Goal: Use online tool/utility: Utilize a website feature to perform a specific function

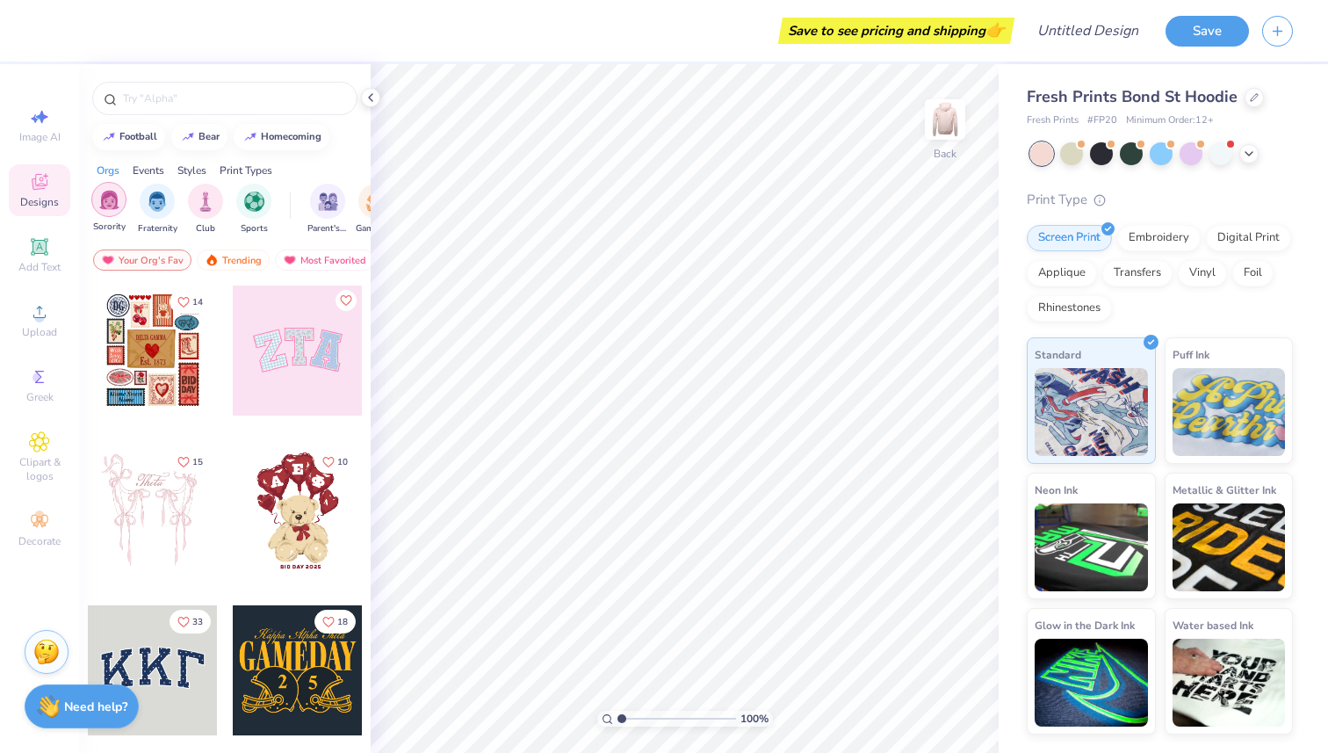
click at [105, 206] on img "filter for Sorority" at bounding box center [109, 200] width 20 height 20
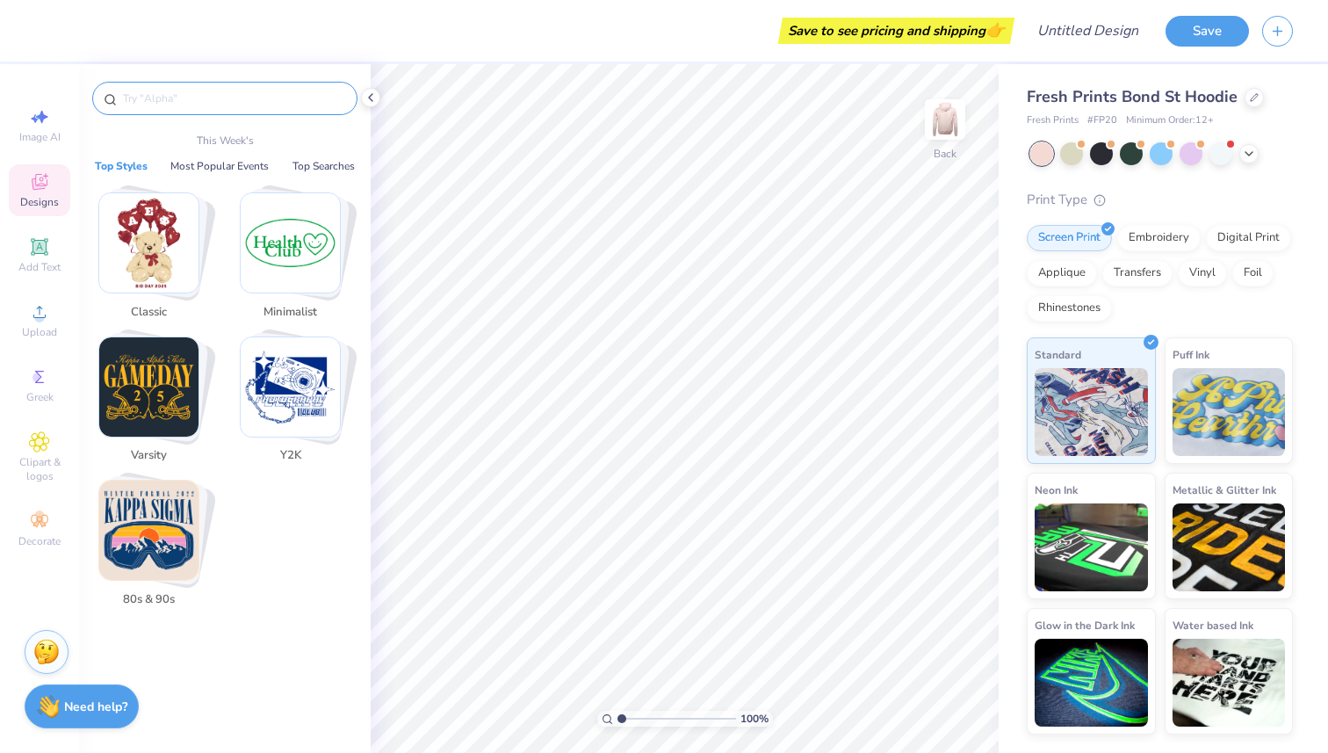
click at [160, 104] on input "text" at bounding box center [233, 99] width 225 height 18
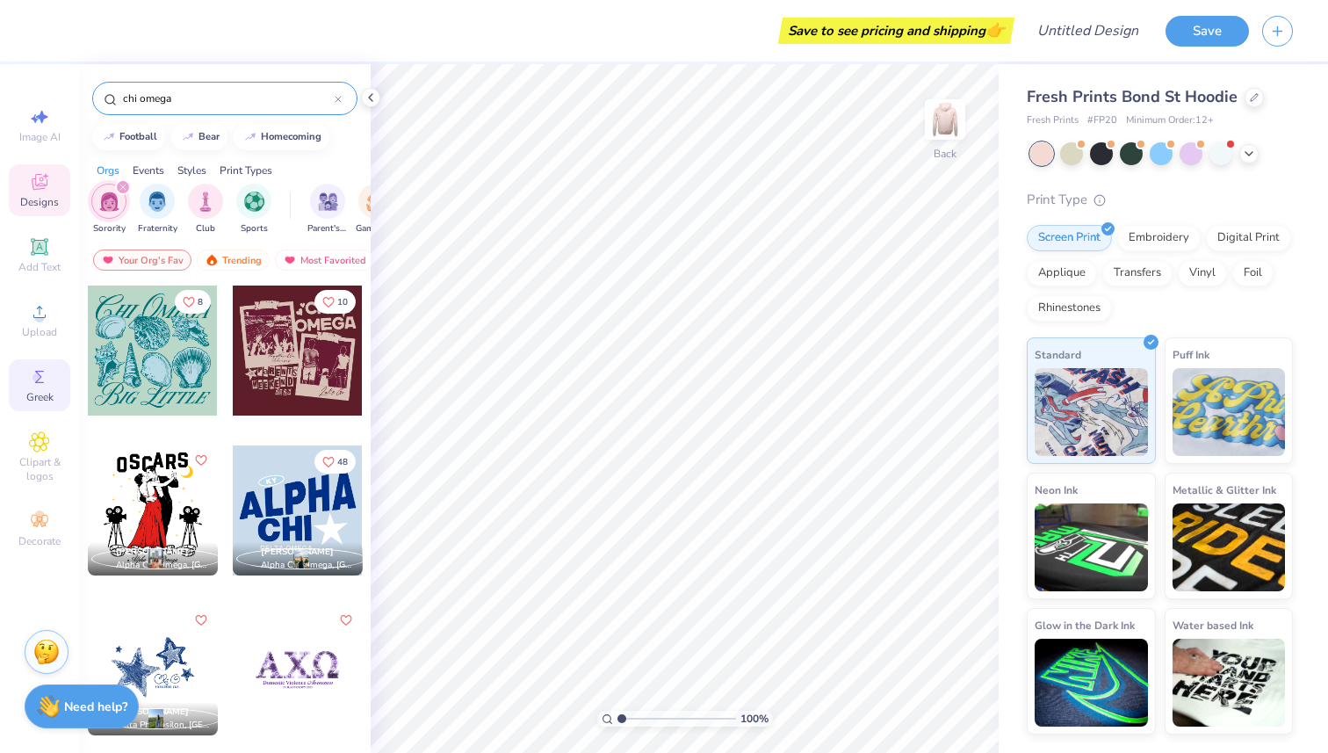
type input "chi omega"
click at [37, 386] on icon at bounding box center [39, 376] width 21 height 21
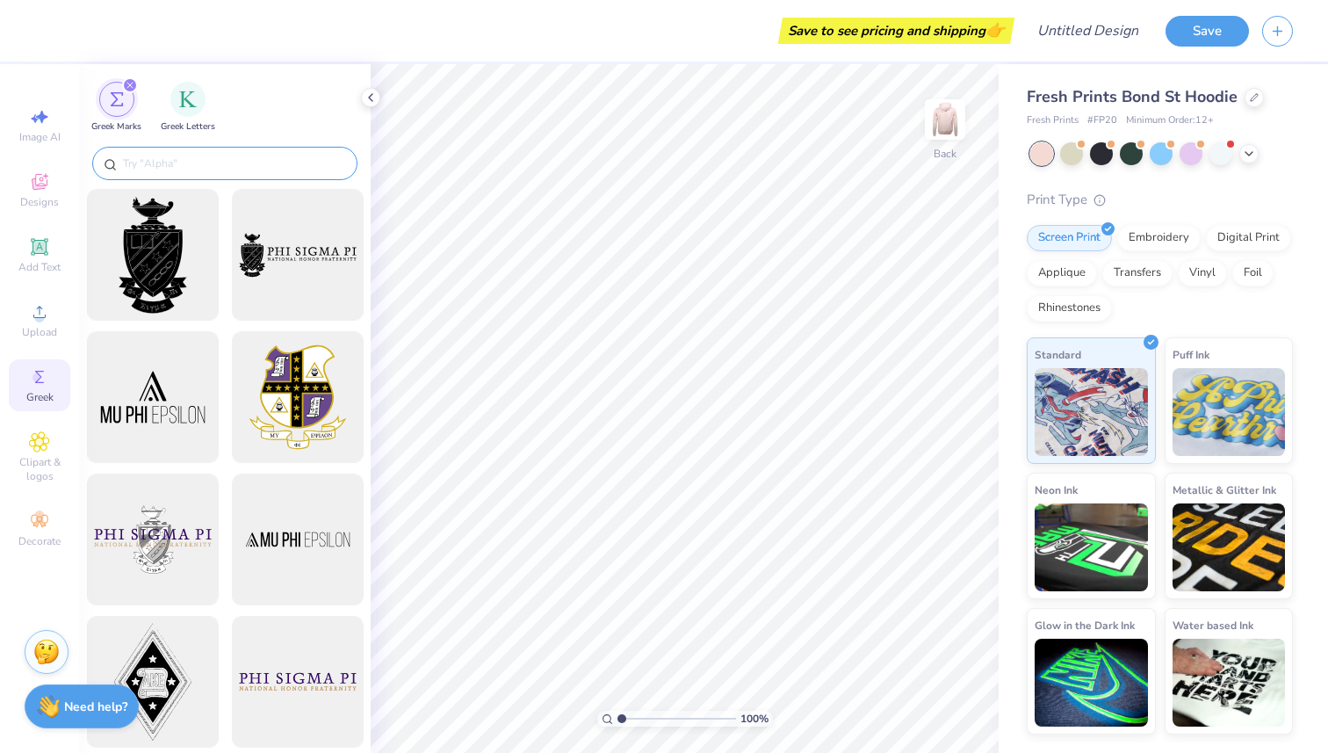
click at [172, 159] on input "text" at bounding box center [233, 164] width 225 height 18
click at [195, 103] on img "filter for Greek Letters" at bounding box center [188, 98] width 18 height 18
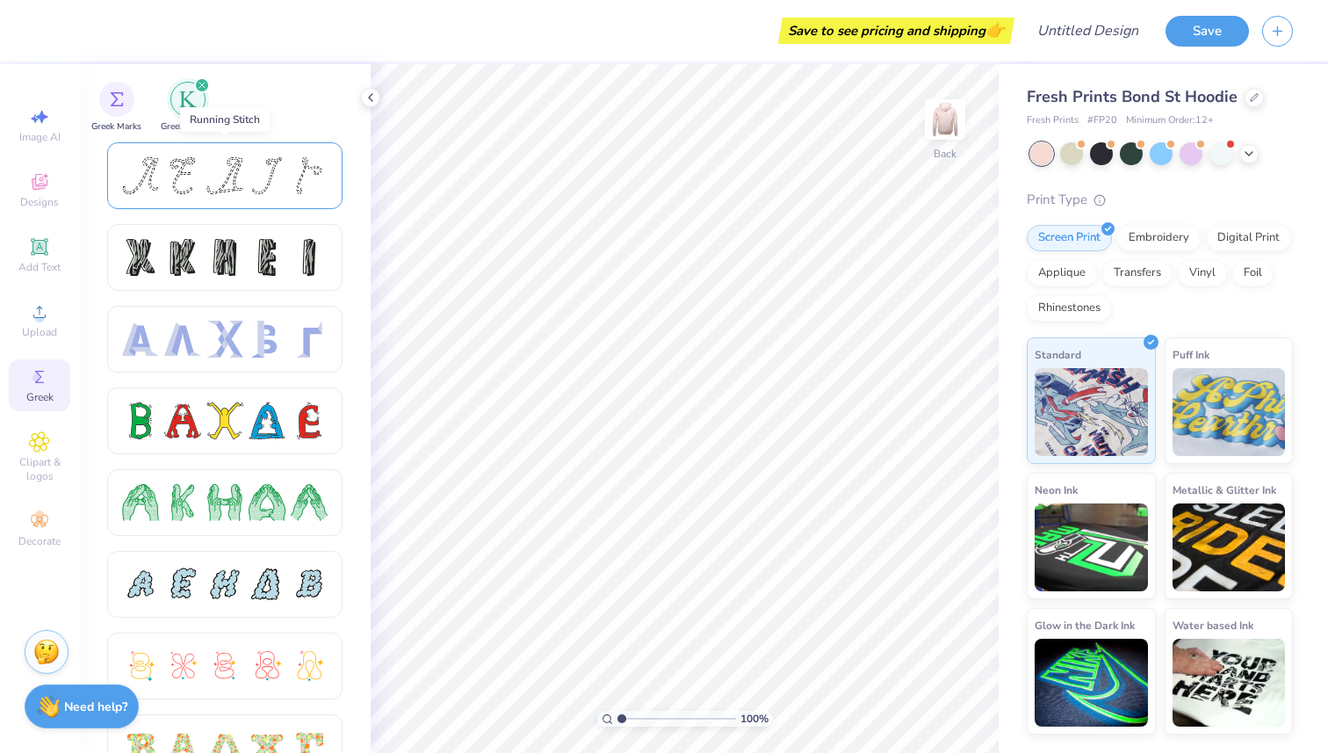
click at [274, 173] on div at bounding box center [267, 175] width 37 height 37
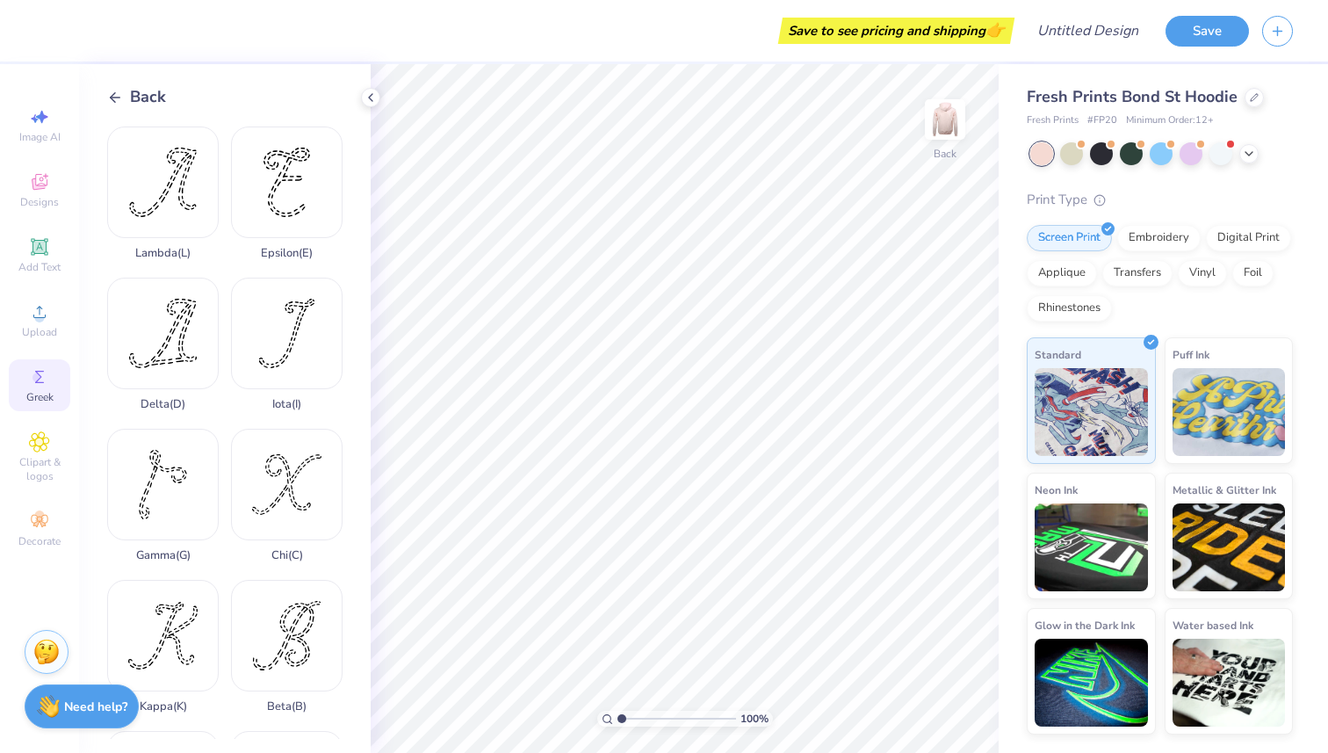
click at [115, 93] on icon at bounding box center [115, 98] width 16 height 16
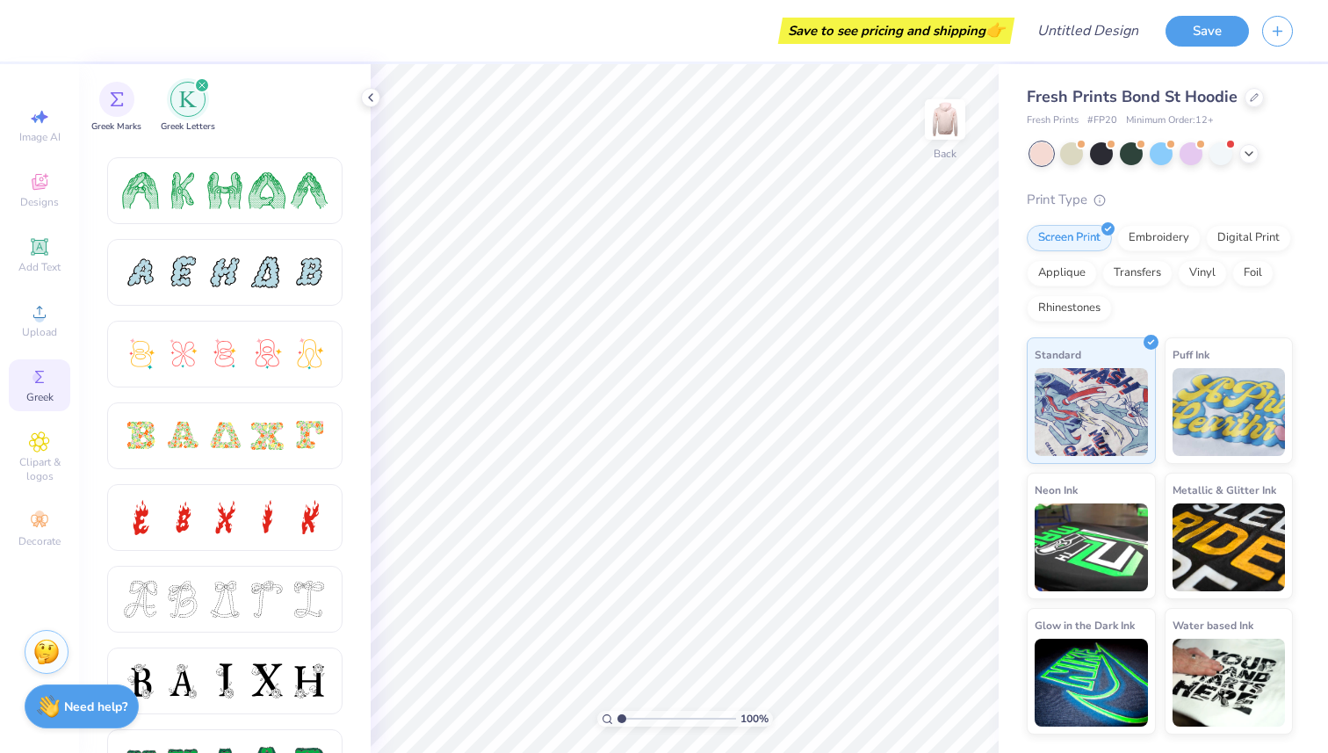
scroll to position [313, 0]
click at [225, 351] on div at bounding box center [224, 353] width 37 height 37
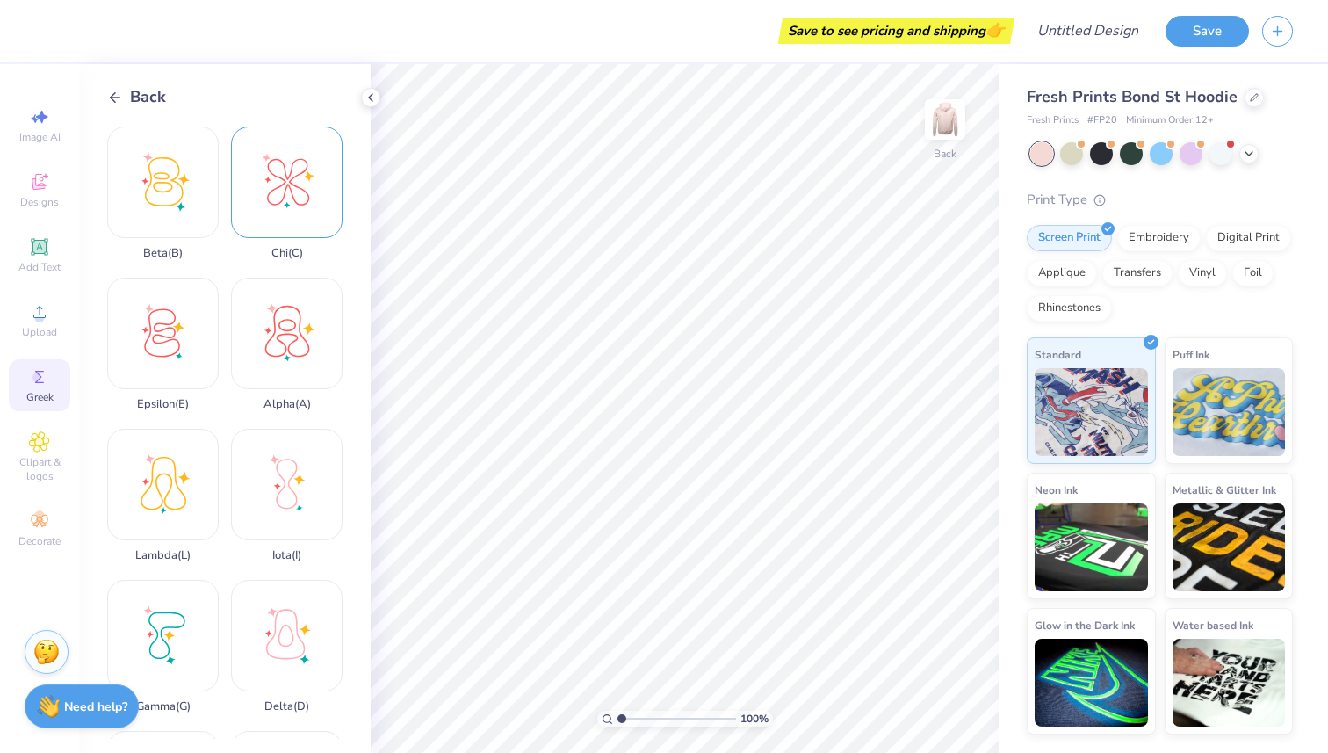
click at [278, 176] on div "Chi ( C )" at bounding box center [287, 192] width 112 height 133
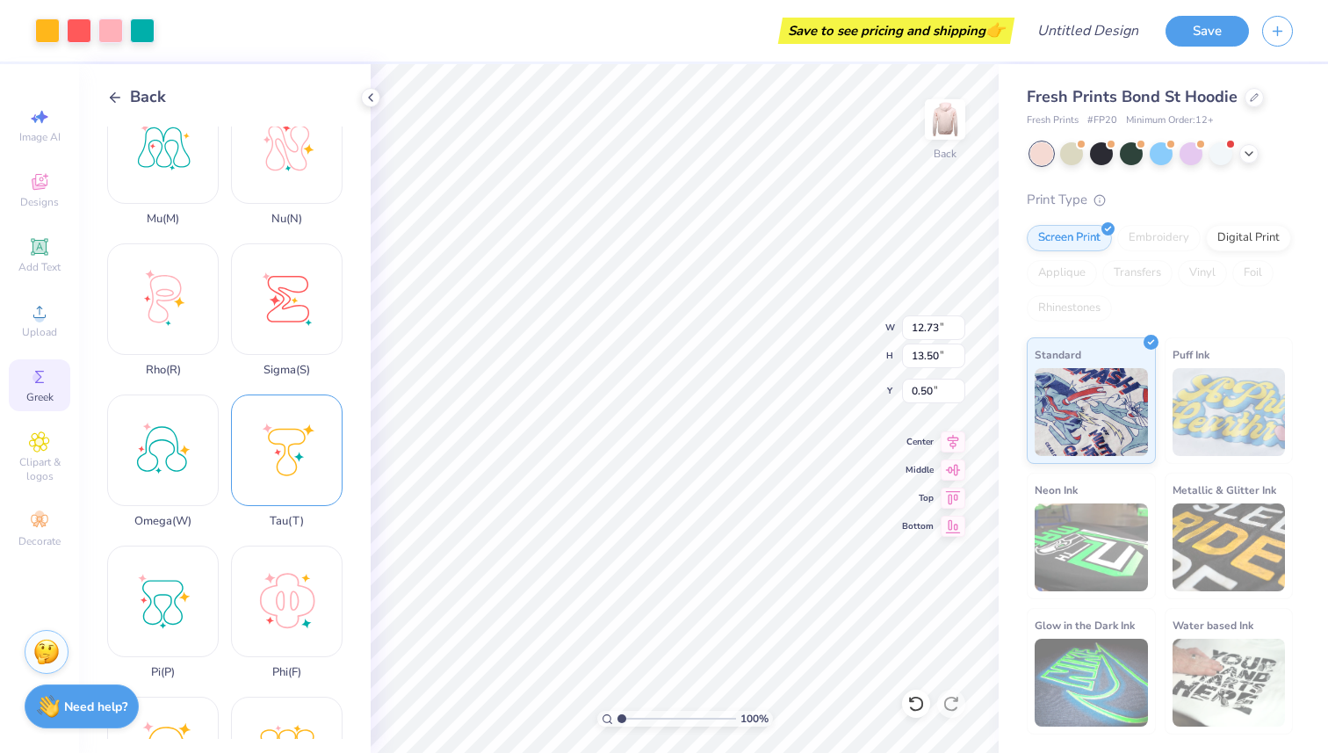
scroll to position [792, 0]
click at [163, 422] on div "Omega ( W )" at bounding box center [163, 458] width 112 height 133
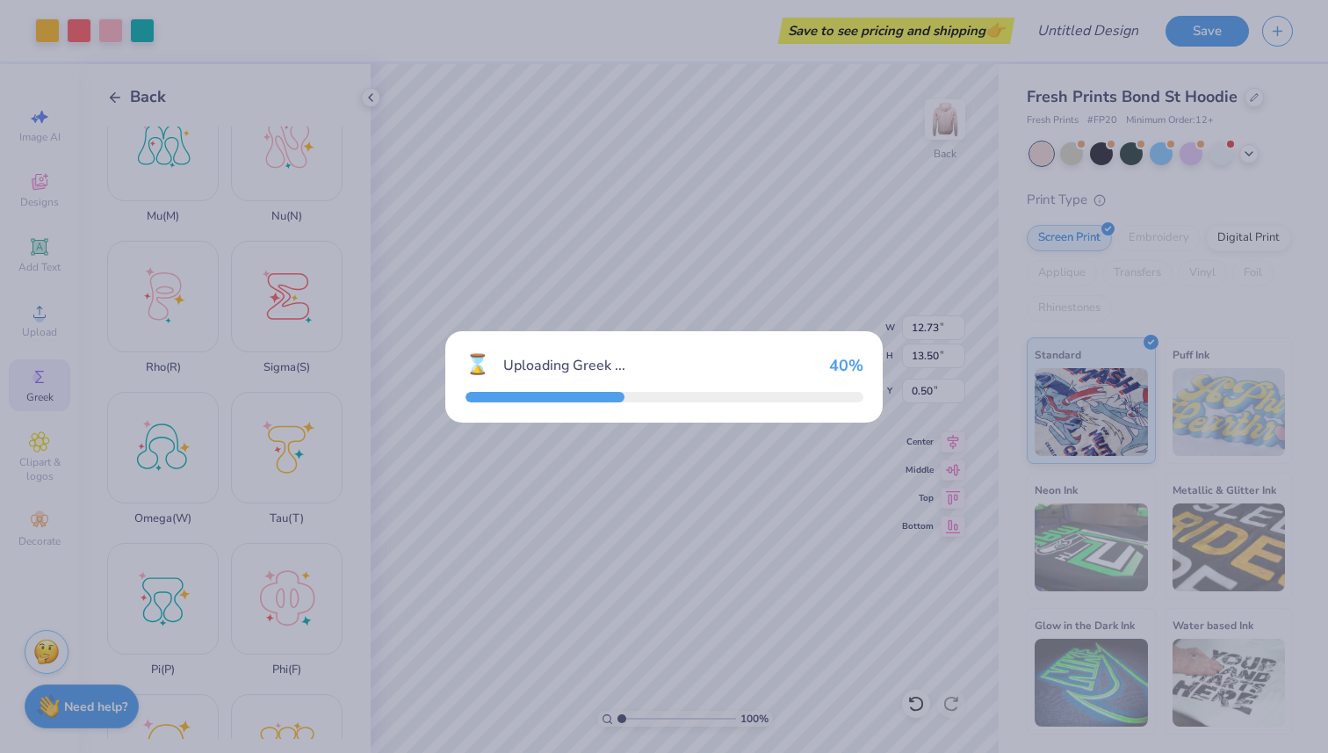
type input "14.01"
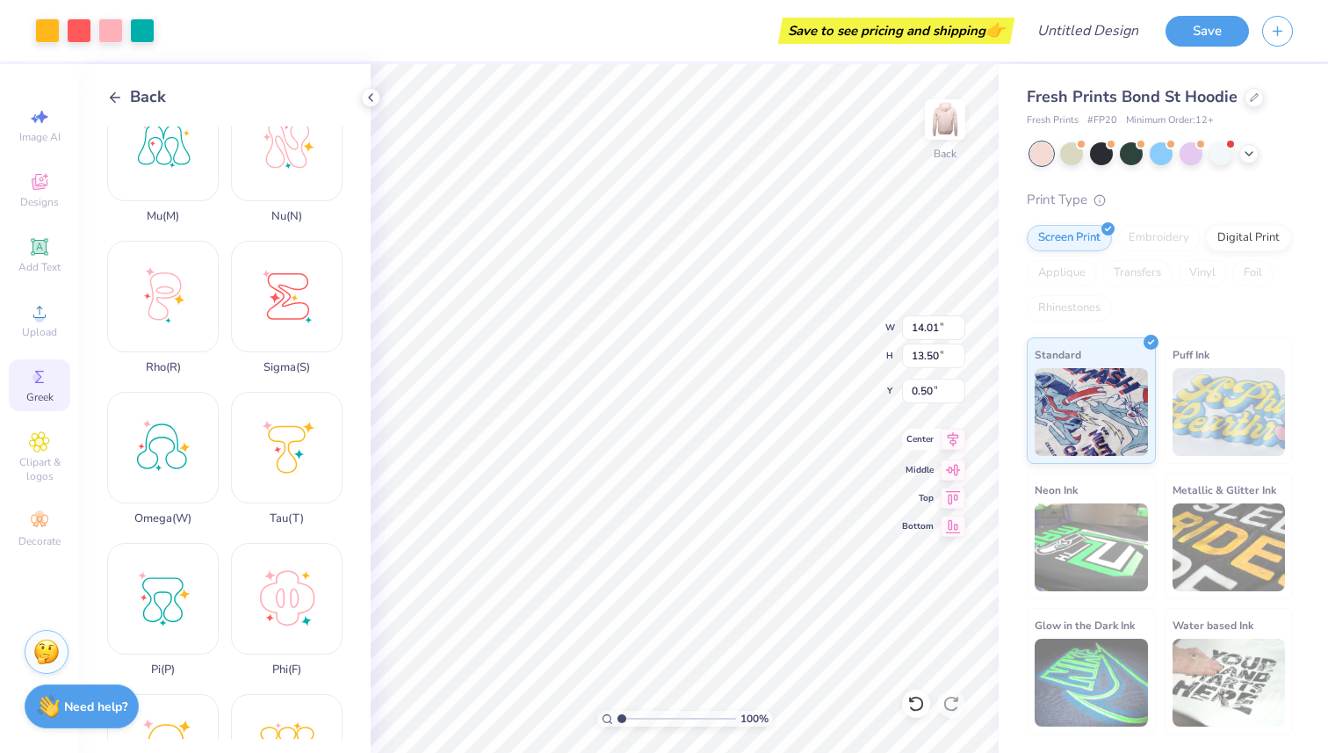
click at [954, 441] on icon at bounding box center [953, 439] width 25 height 21
click at [952, 465] on icon at bounding box center [953, 467] width 25 height 21
click at [950, 523] on icon at bounding box center [953, 523] width 25 height 21
click at [146, 87] on span "Back" at bounding box center [148, 97] width 36 height 24
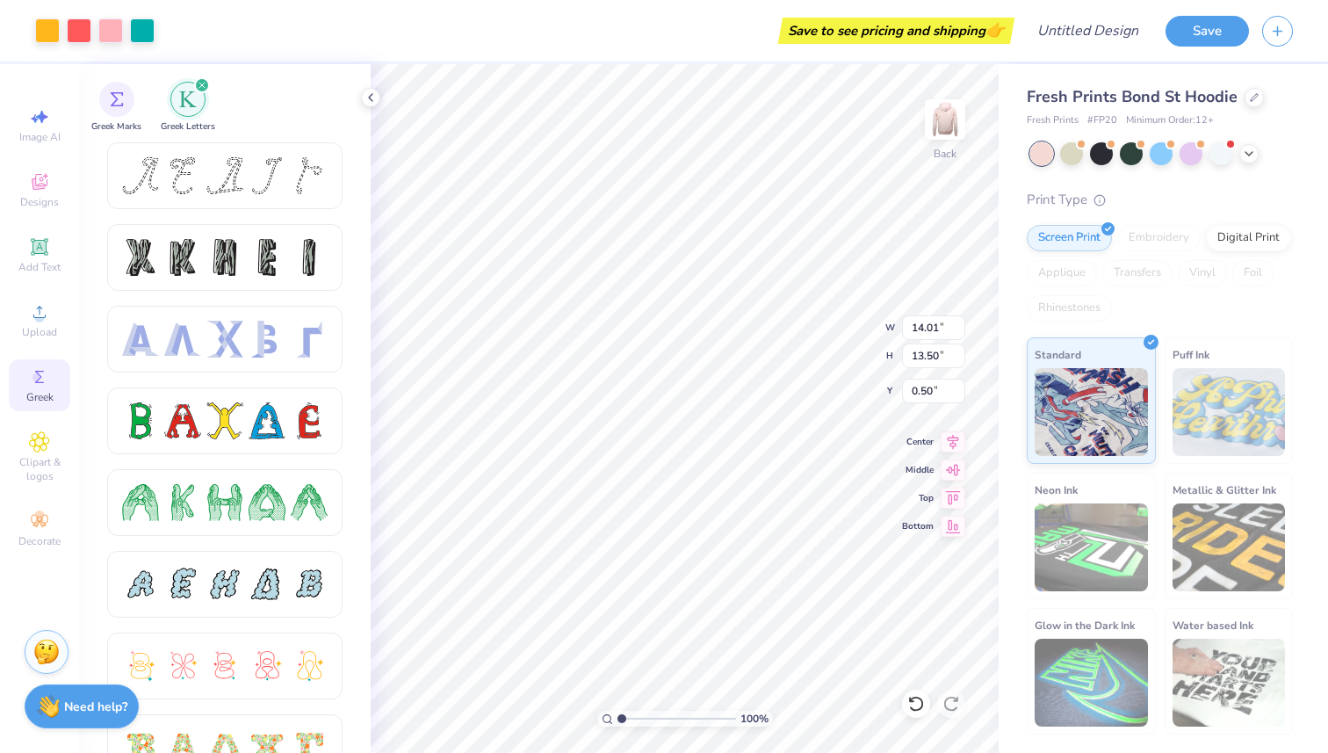
click at [141, 89] on div "Greek Marks Greek Letters" at bounding box center [225, 103] width 292 height 78
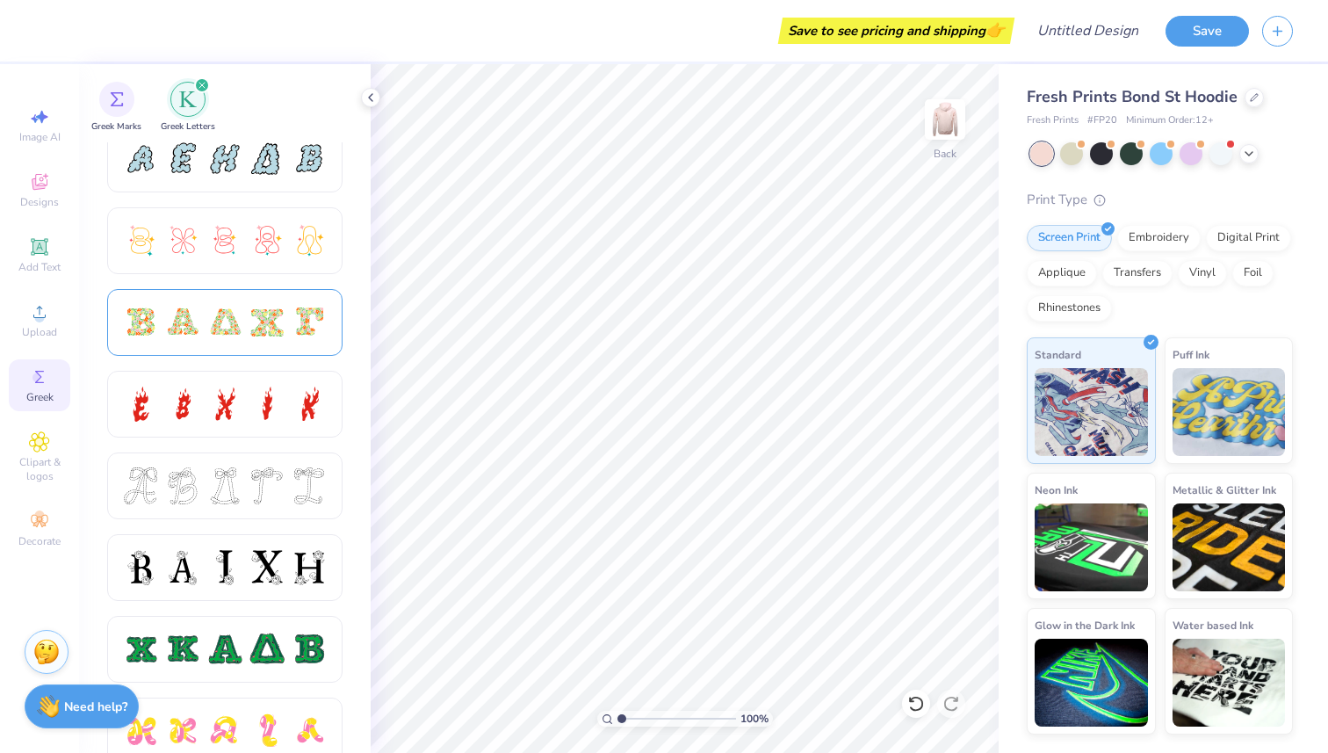
scroll to position [426, 0]
click at [210, 307] on div at bounding box center [224, 321] width 37 height 37
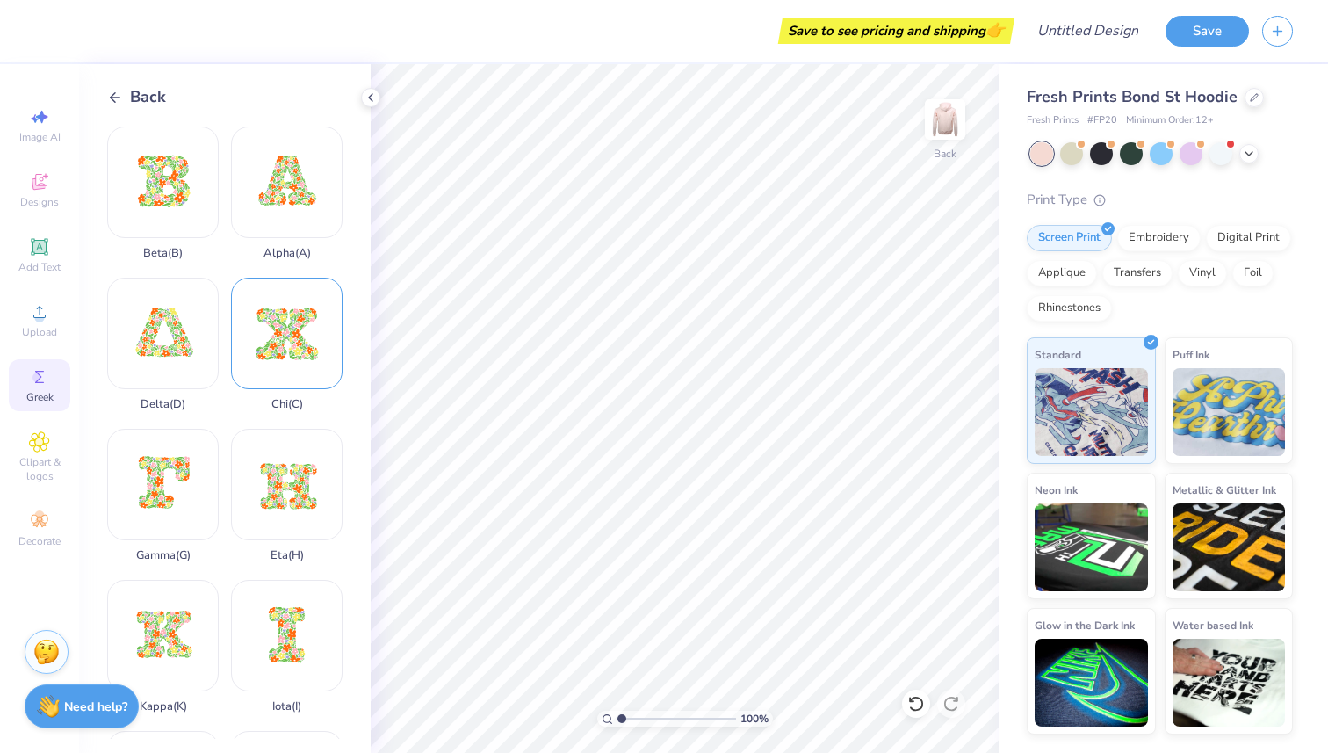
click at [303, 308] on div "Chi ( C )" at bounding box center [287, 344] width 112 height 133
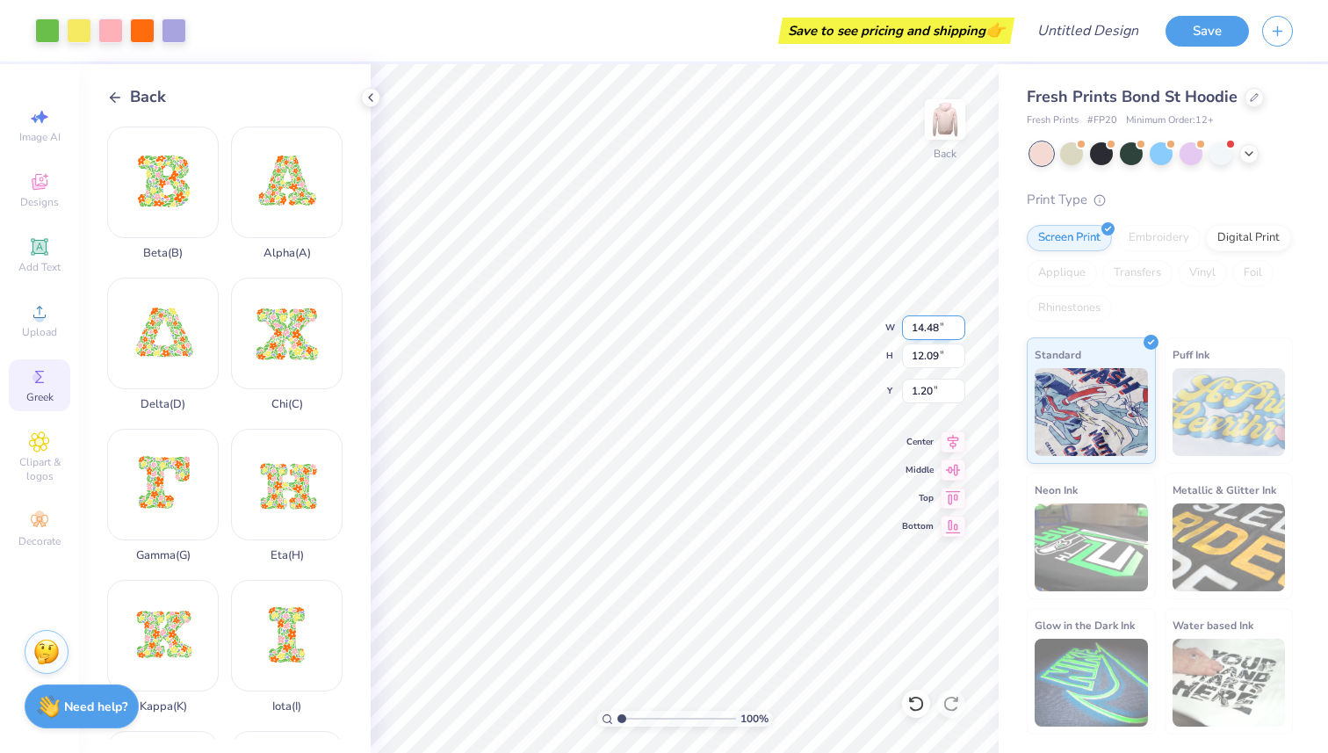
click at [957, 333] on input "14.48" at bounding box center [933, 327] width 63 height 25
click at [957, 333] on input "14.47" at bounding box center [933, 327] width 63 height 25
click at [957, 333] on input "14.46" at bounding box center [933, 327] width 63 height 25
click at [957, 333] on input "14.45" at bounding box center [933, 327] width 63 height 25
click at [957, 333] on input "14.44" at bounding box center [933, 327] width 63 height 25
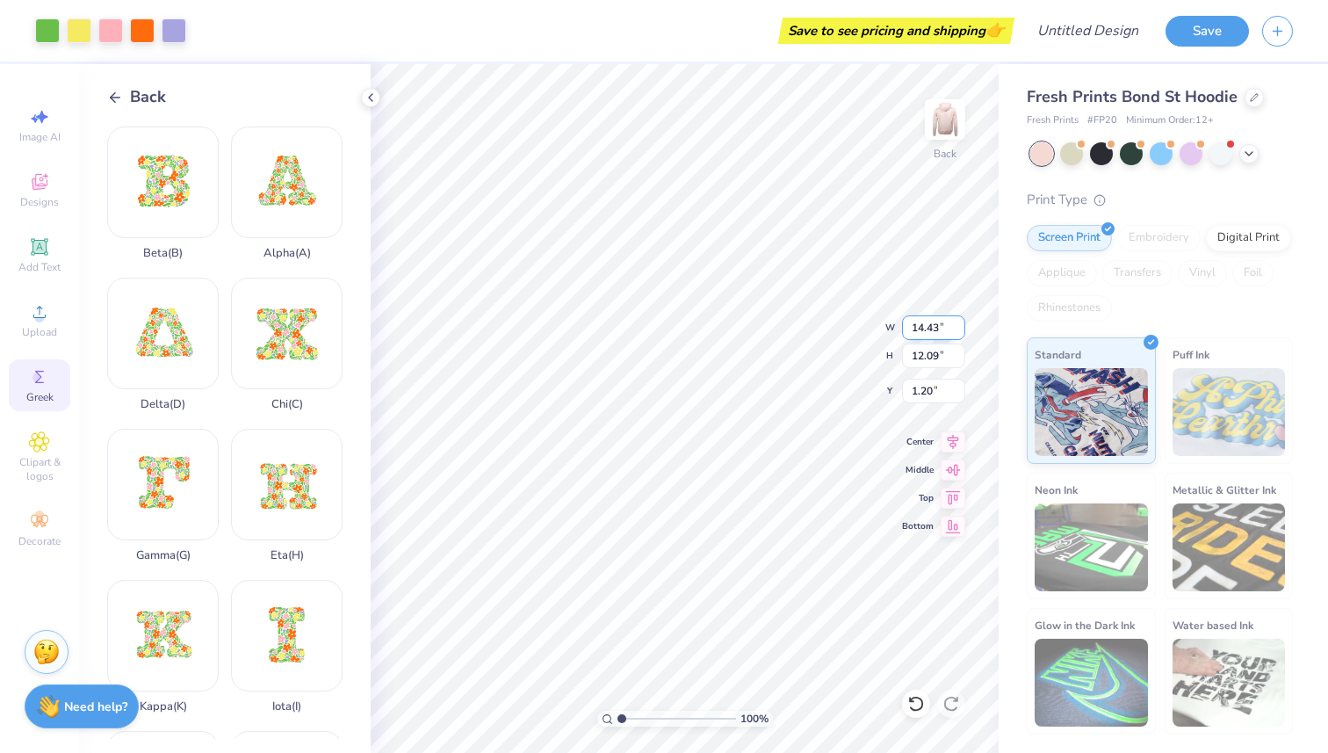
type input "14.43"
click at [956, 333] on input "14.43" at bounding box center [933, 327] width 63 height 25
click at [876, 328] on div "100 % Back W 14.43 14.43 " H 12.09 12.09 " Y 1.20 1.20 " Center Middle Top Bott…" at bounding box center [685, 408] width 628 height 689
drag, startPoint x: 910, startPoint y: 327, endPoint x: 943, endPoint y: 327, distance: 33.4
click at [943, 327] on input "14.49" at bounding box center [933, 327] width 63 height 25
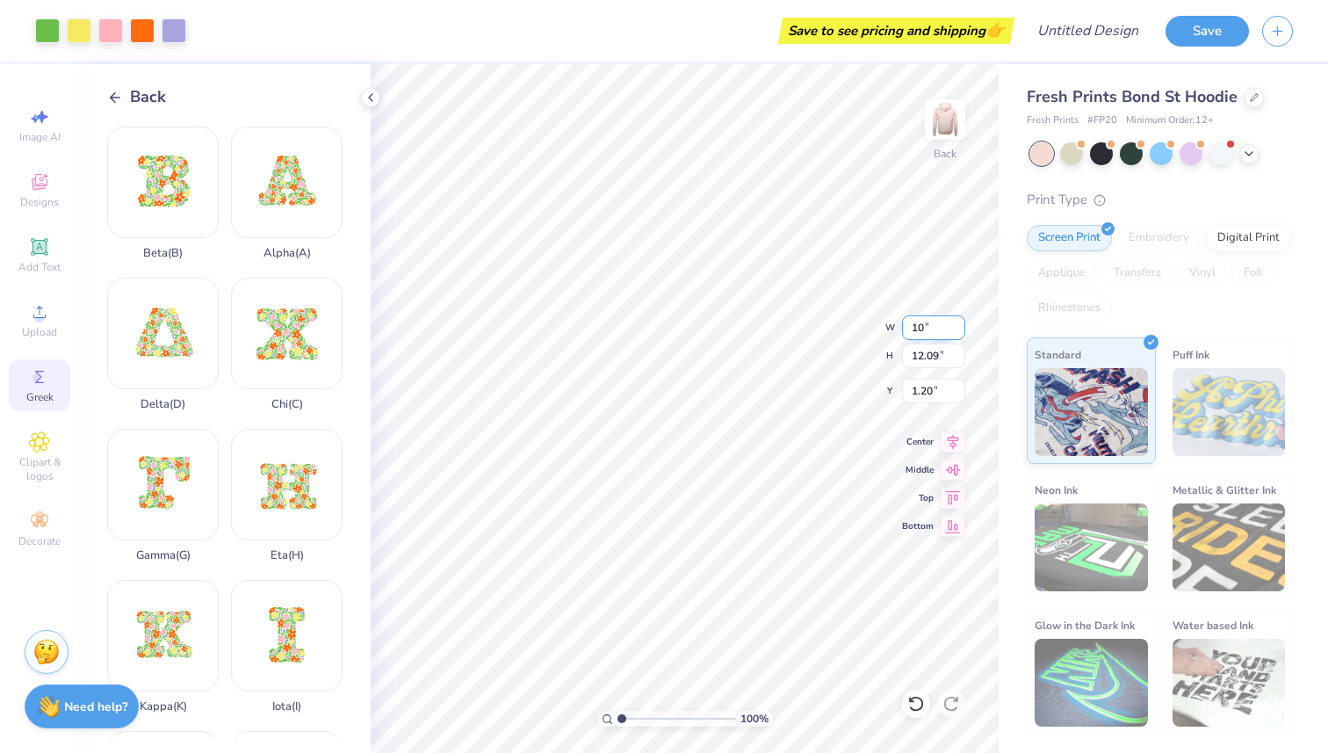
type input "10.00"
type input "8.34"
type input "3.08"
click at [899, 328] on div "100 % Back W 10.00 10.00 " H 8.34 8.34 " Y 3.08 3.08 " Center Middle Top Bottom" at bounding box center [685, 408] width 628 height 689
drag, startPoint x: 943, startPoint y: 324, endPoint x: 901, endPoint y: 325, distance: 42.2
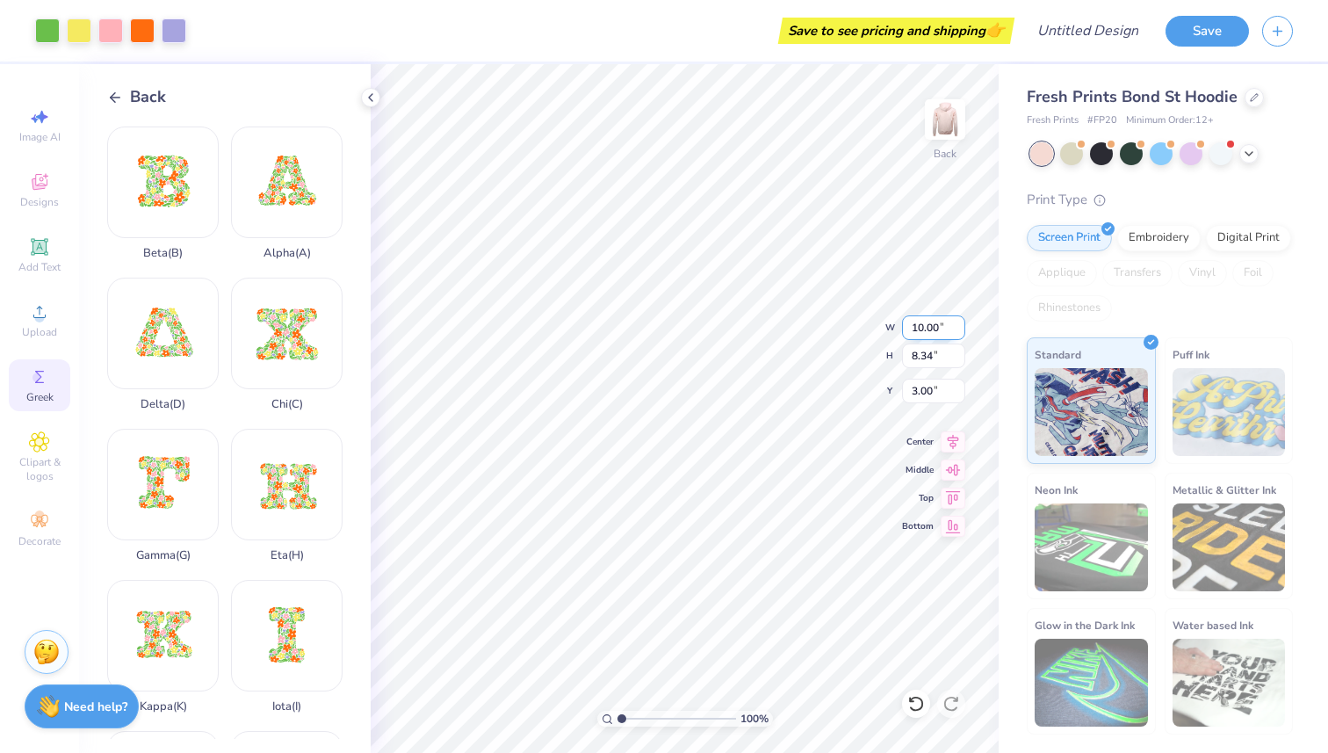
click at [902, 325] on input "10.00" at bounding box center [933, 327] width 63 height 25
click at [948, 392] on input "3.00" at bounding box center [933, 391] width 63 height 25
type input "8.00"
type input "6.67"
type input "3.91"
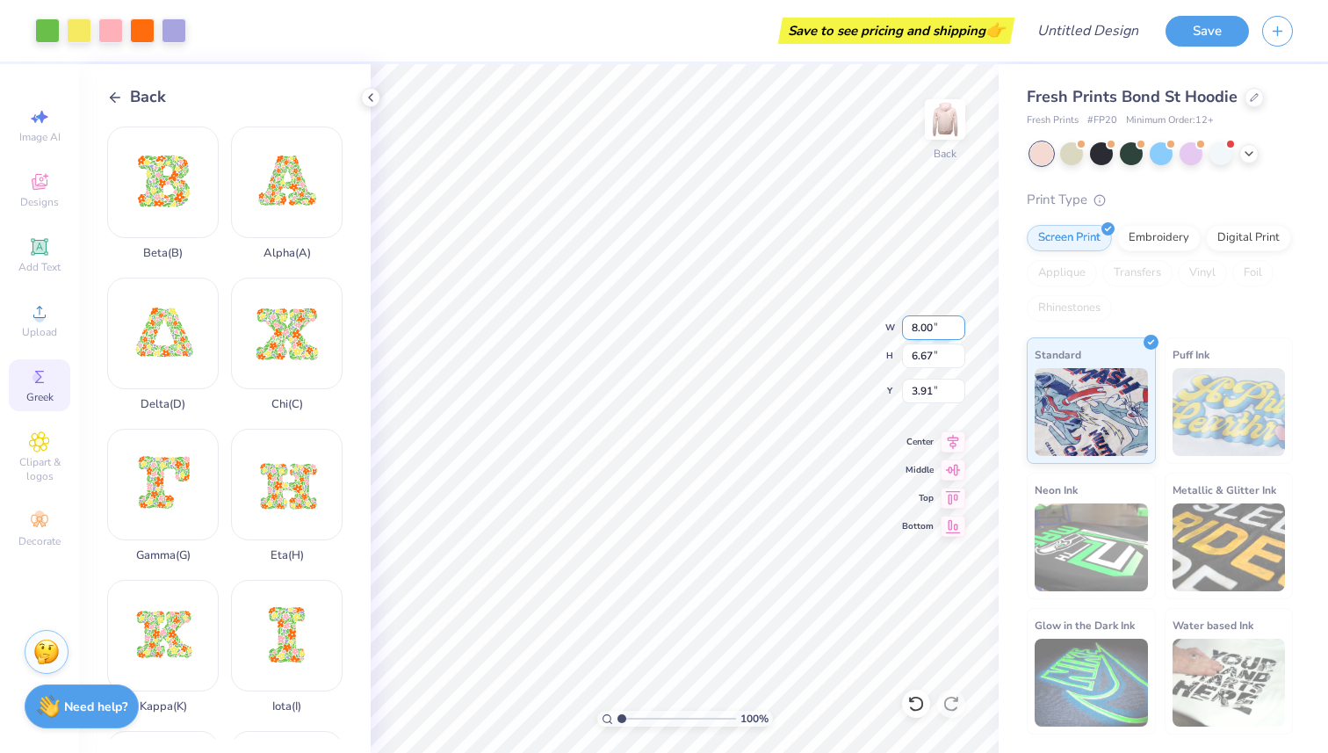
click at [899, 328] on div "100 % Back W 8.00 8.00 " H 6.67 6.67 " Y 3.91 3.91 " Center [GEOGRAPHIC_DATA]" at bounding box center [685, 408] width 628 height 689
click at [885, 326] on div "100 % Back W 8.00 8.00 " H 6.67 6.67 " Y 3.91 3.91 " Center [GEOGRAPHIC_DATA]" at bounding box center [685, 408] width 628 height 689
drag, startPoint x: 910, startPoint y: 330, endPoint x: 941, endPoint y: 327, distance: 31.8
click at [941, 327] on input "8.00" at bounding box center [933, 327] width 63 height 25
type input "3.00"
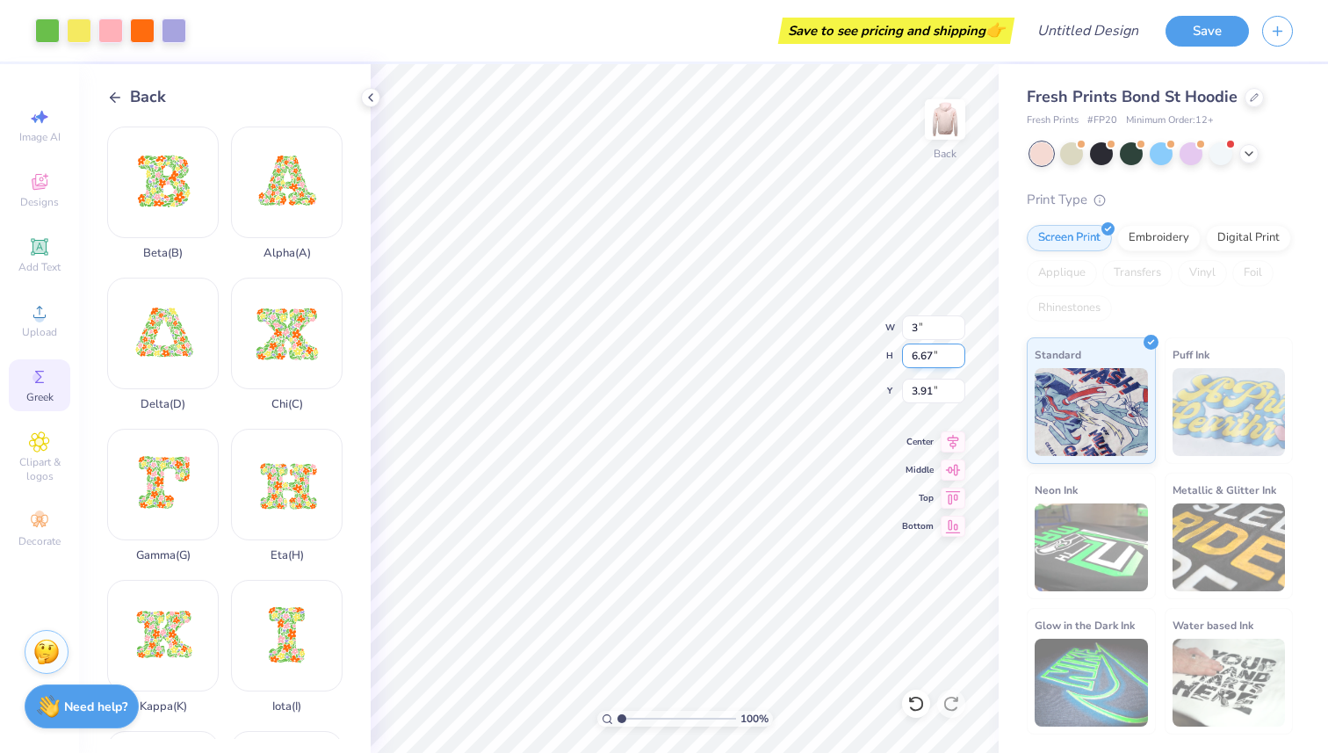
type input "2.50"
click at [934, 358] on input "2.50" at bounding box center [933, 355] width 63 height 25
type input "1.75"
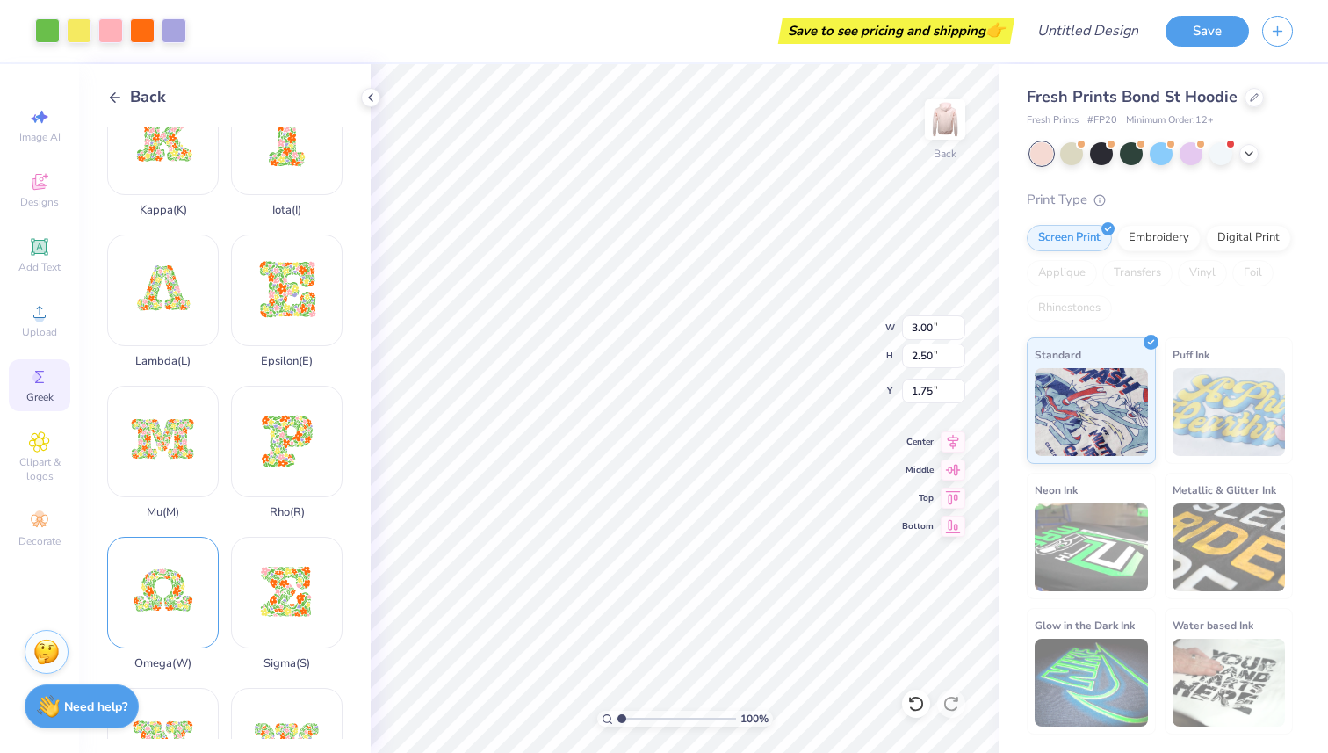
scroll to position [502, 0]
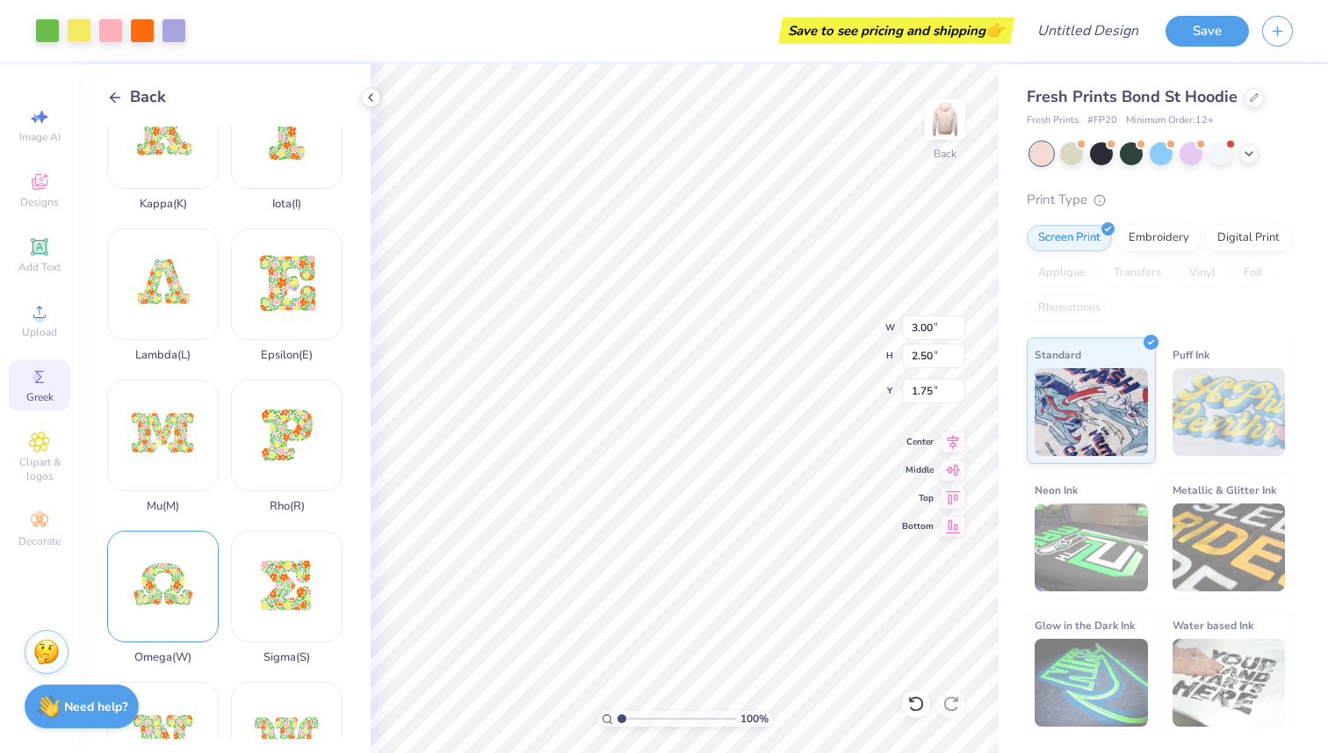
click at [164, 531] on div "Omega ( W )" at bounding box center [163, 596] width 112 height 133
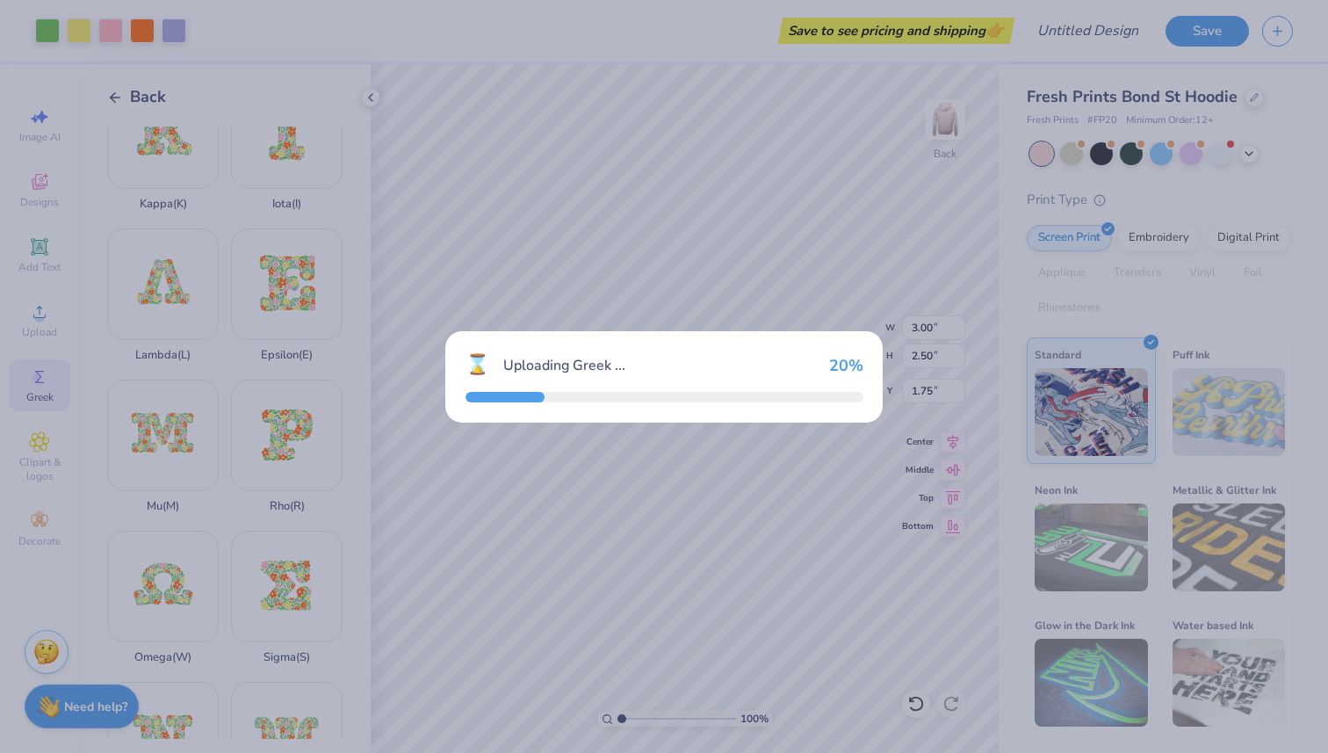
type input "14.49"
type input "10.49"
type input "2.01"
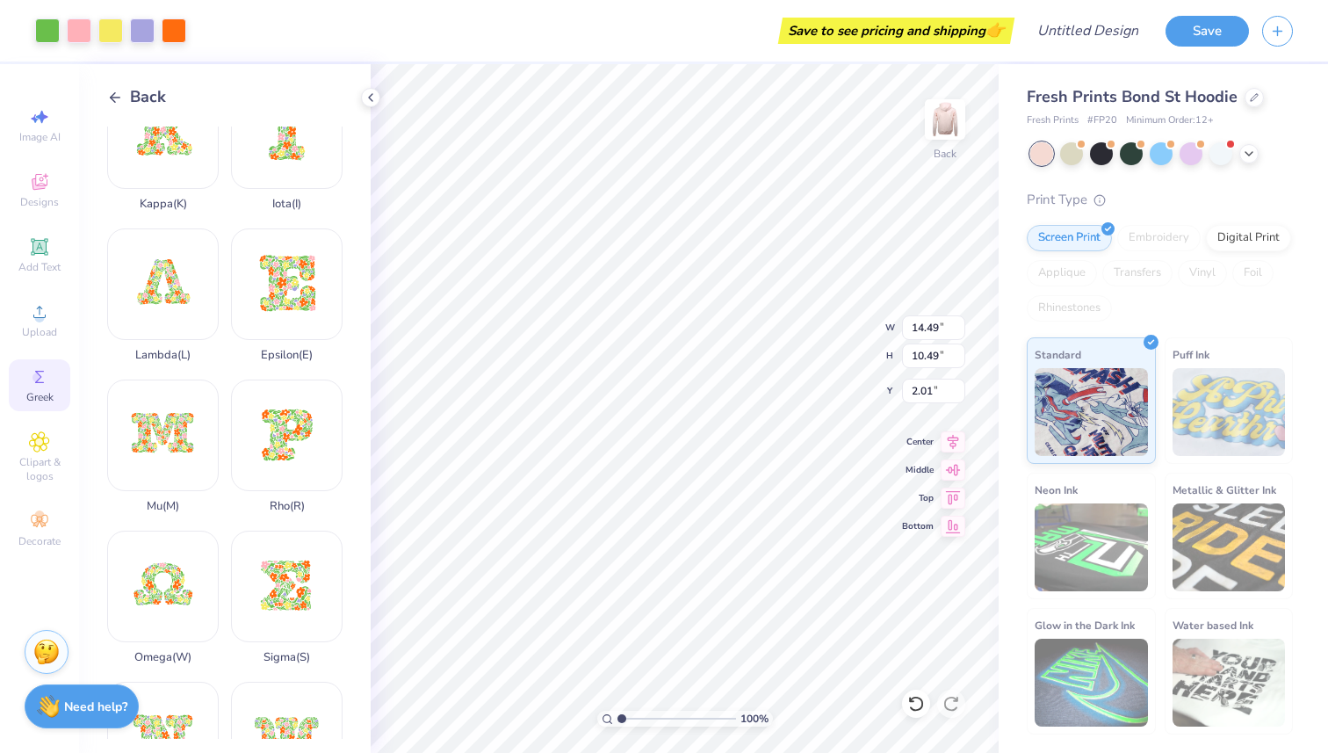
scroll to position [503, 0]
drag, startPoint x: 912, startPoint y: 326, endPoint x: 938, endPoint y: 325, distance: 25.5
click at [938, 325] on input "14.5" at bounding box center [933, 327] width 63 height 25
drag, startPoint x: 912, startPoint y: 328, endPoint x: 944, endPoint y: 324, distance: 32.8
click at [944, 324] on input "14.53" at bounding box center [933, 327] width 63 height 25
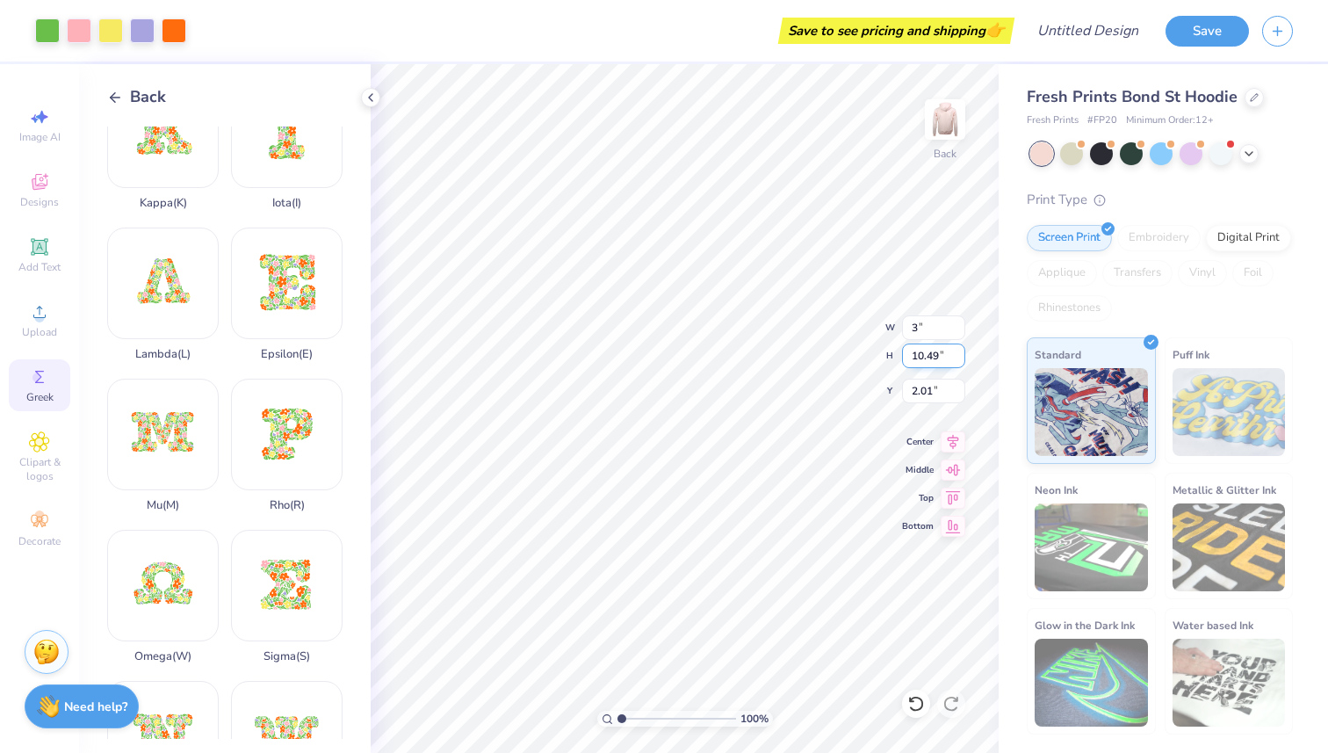
click at [922, 354] on input "10.49" at bounding box center [933, 355] width 63 height 25
type input "3.00"
type input "2.17"
type input "1.91"
type input "2.50"
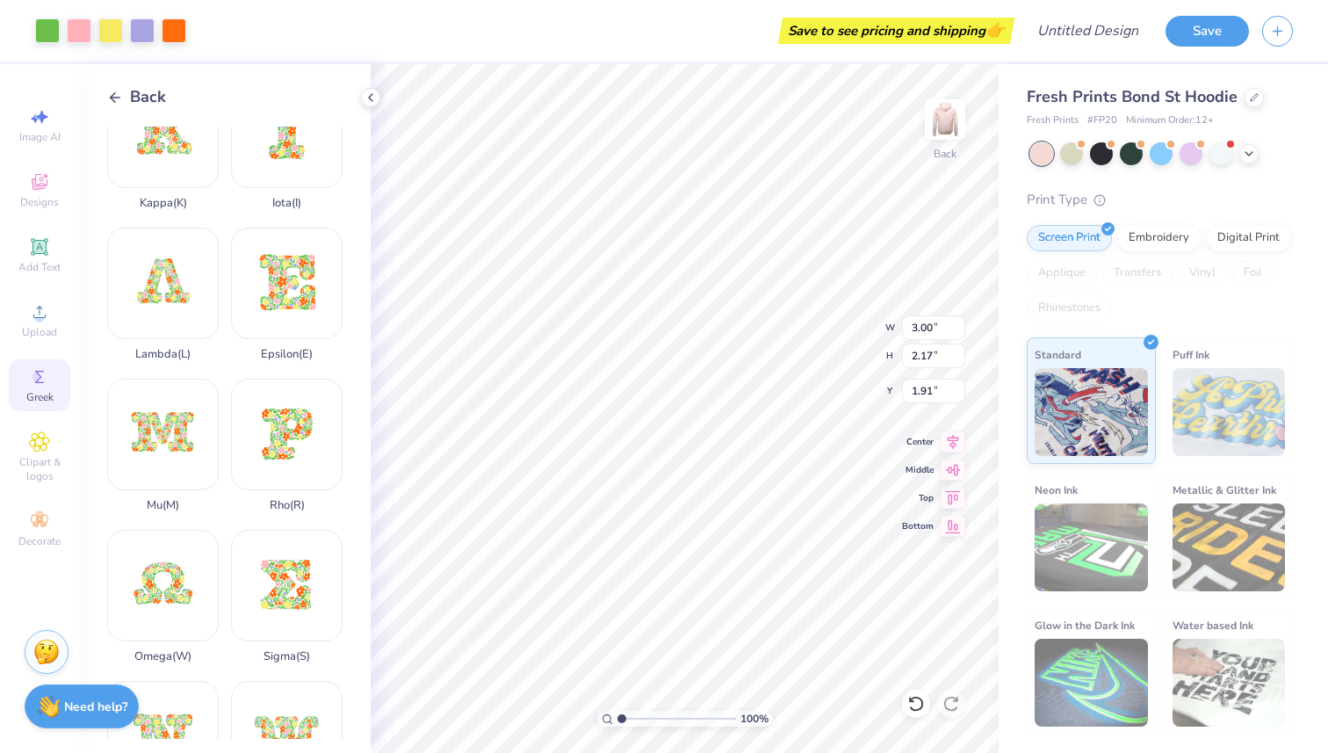
type input "1.75"
type input "2.17"
type input "1.91"
drag, startPoint x: 922, startPoint y: 356, endPoint x: 932, endPoint y: 354, distance: 9.8
click at [932, 354] on input "2.17" at bounding box center [933, 355] width 63 height 25
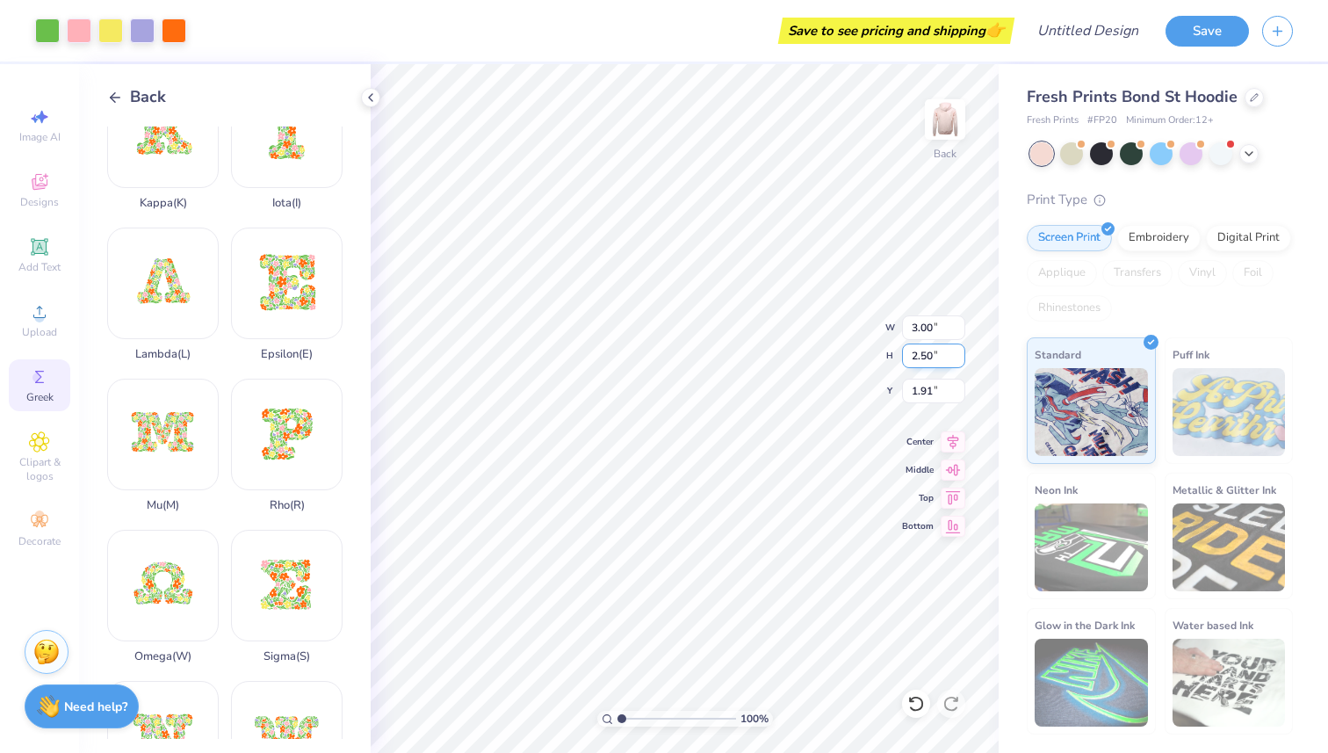
type input "2.50"
type input "3.45"
type input "1.75"
click at [932, 327] on input "3.45" at bounding box center [933, 327] width 63 height 25
type input "3.00"
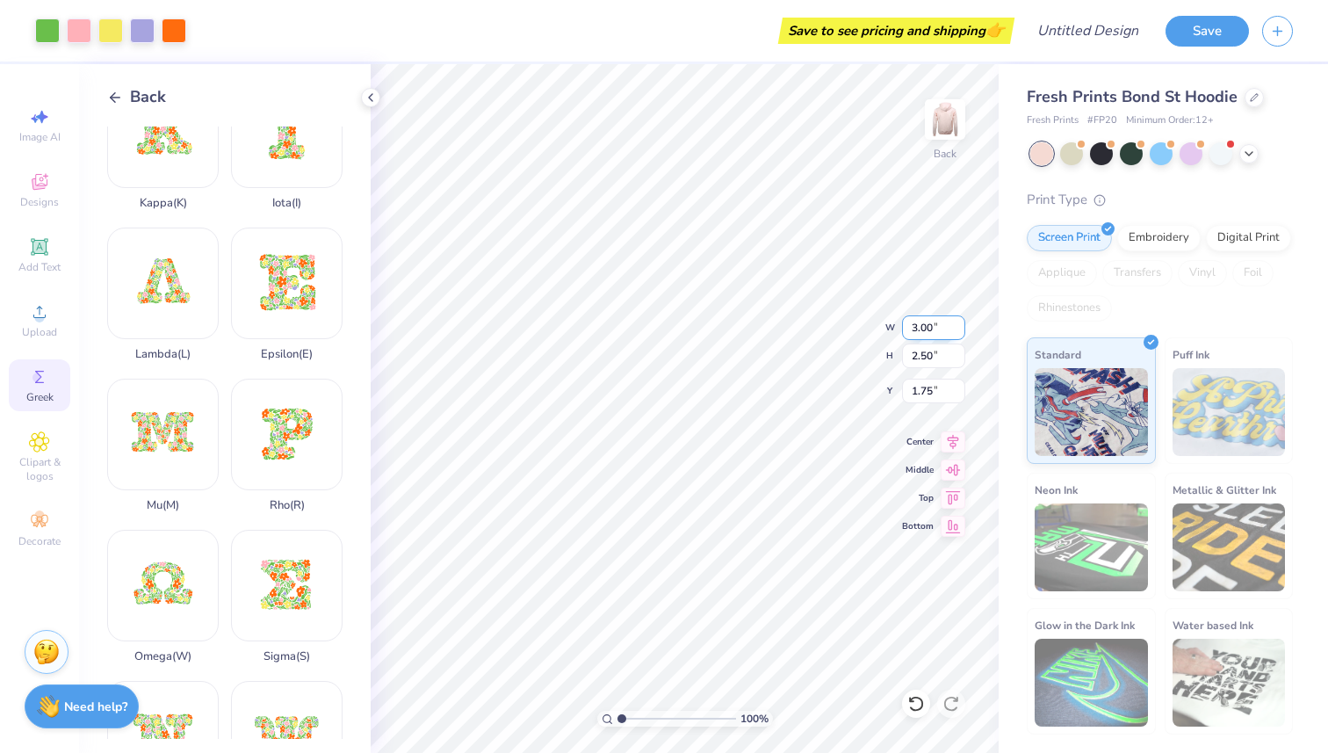
type input "2.17"
type input "1.91"
